Goal: Download file/media

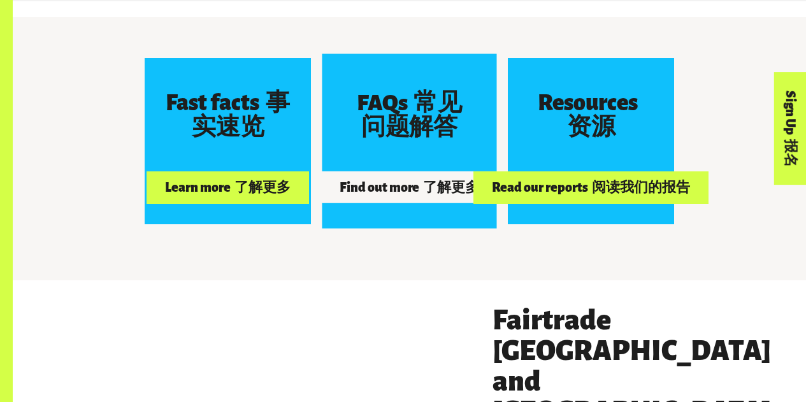
scroll to position [2231, 0]
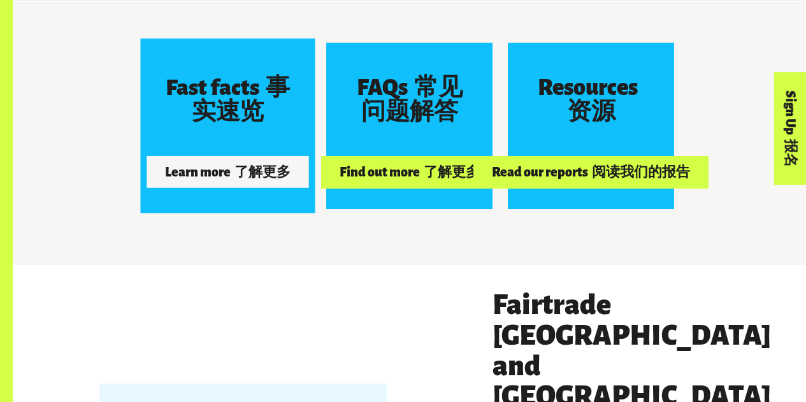
click at [279, 134] on div "Fast facts 事实速览" at bounding box center [228, 100] width 124 height 73
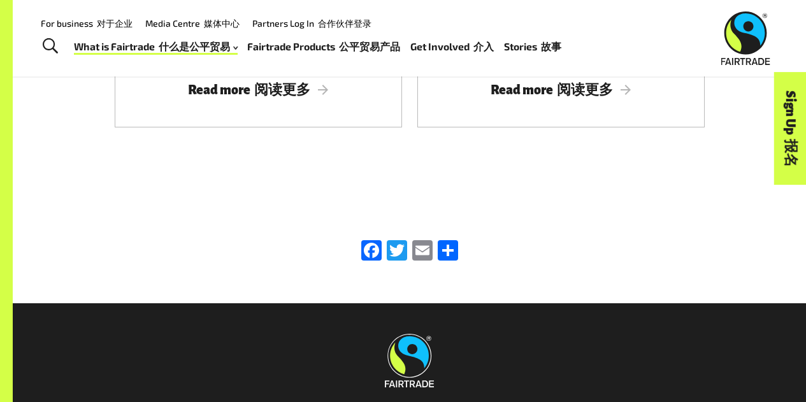
scroll to position [2486, 0]
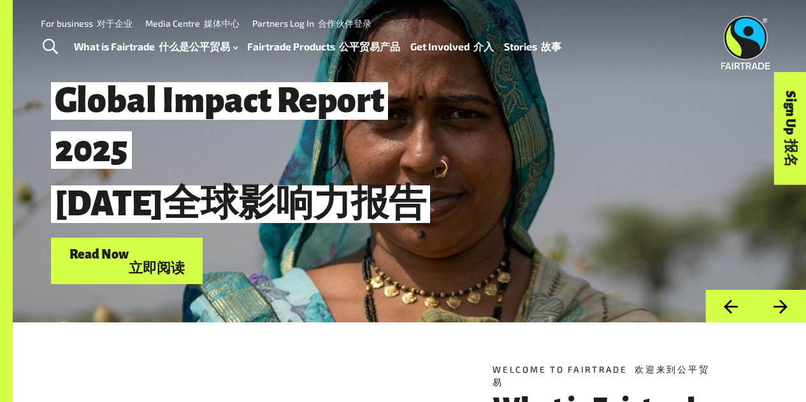
click at [138, 255] on font "立即阅读" at bounding box center [157, 261] width 56 height 28
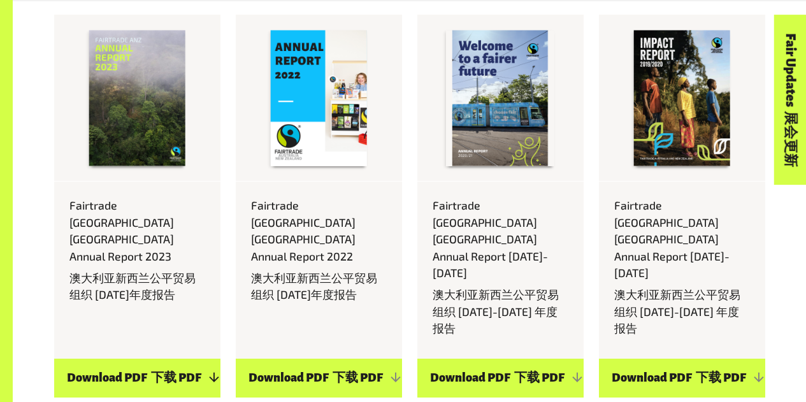
scroll to position [5228, 0]
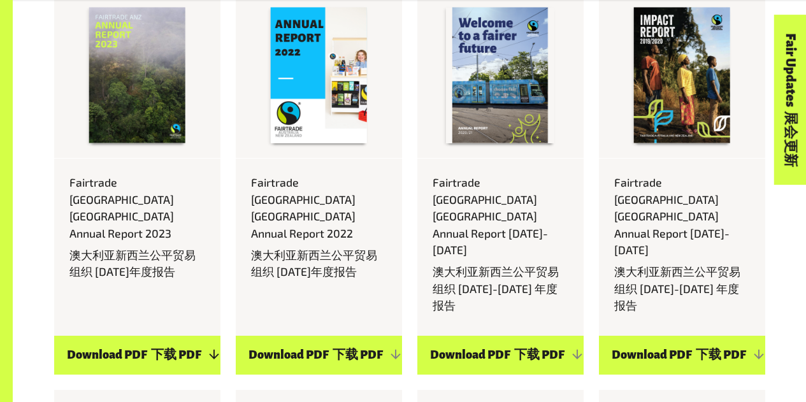
click at [145, 336] on link "Download PDF 下载 PDF" at bounding box center [137, 355] width 166 height 39
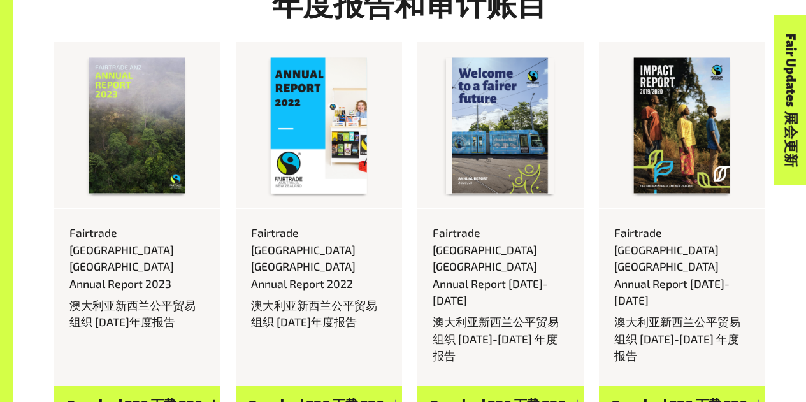
scroll to position [5201, 0]
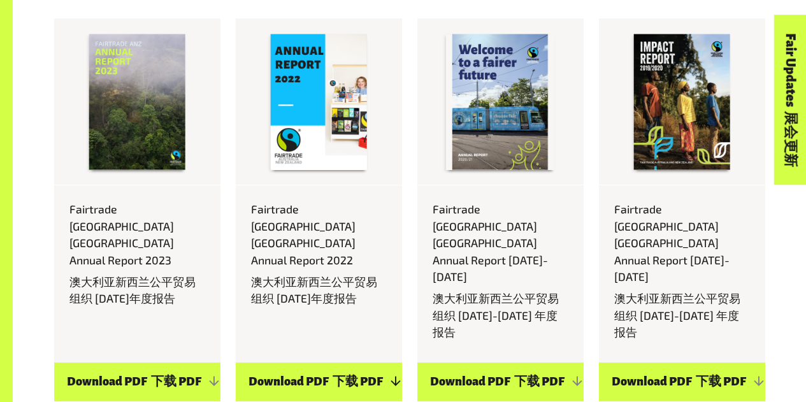
click at [333, 363] on link "Download PDF 下载 PDF" at bounding box center [319, 382] width 166 height 39
click at [488, 363] on link "Download PDF 下载 PDF" at bounding box center [501, 382] width 166 height 39
click at [680, 363] on link "Download PDF 下载 PDF" at bounding box center [682, 382] width 166 height 39
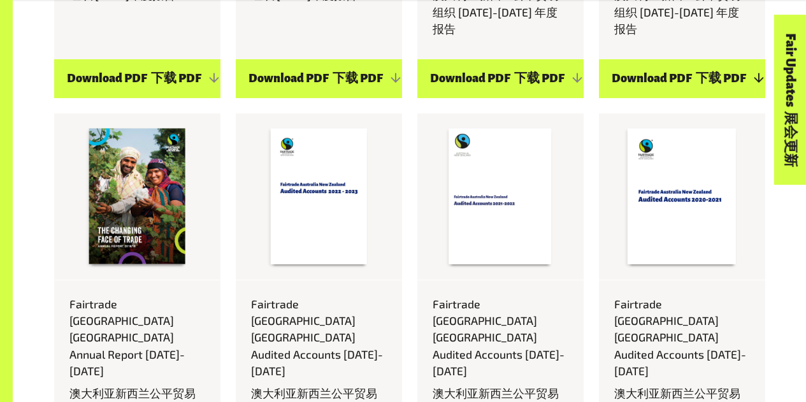
scroll to position [5520, 0]
